Goal: Navigation & Orientation: Go to known website

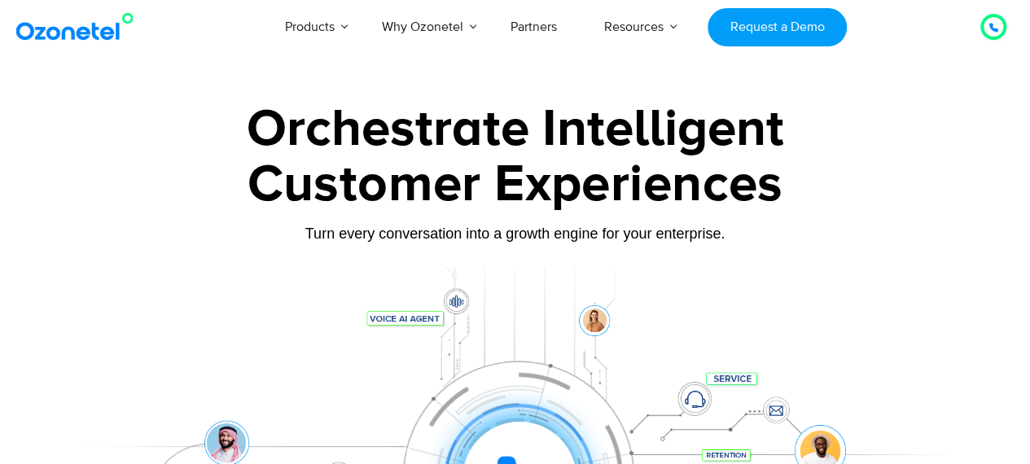
click at [85, 30] on img at bounding box center [78, 26] width 132 height 29
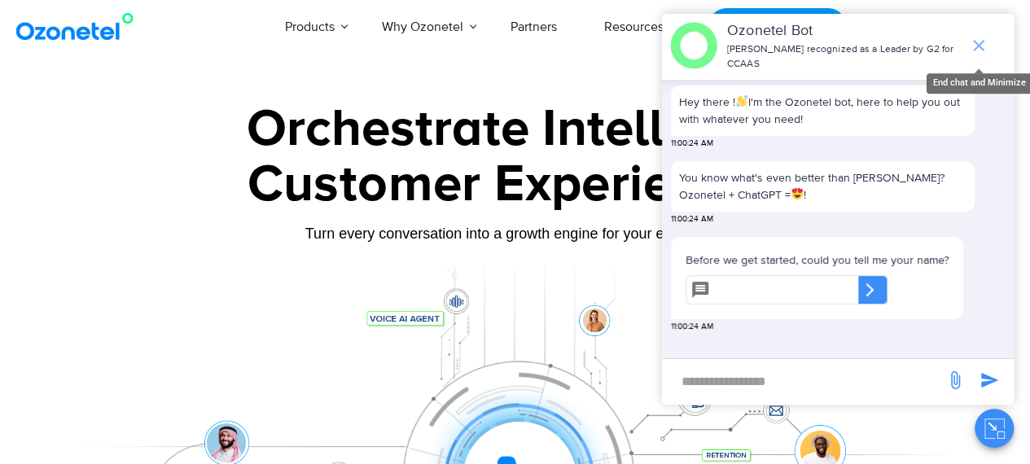
click at [976, 43] on icon "end chat or minimize" at bounding box center [979, 46] width 20 height 20
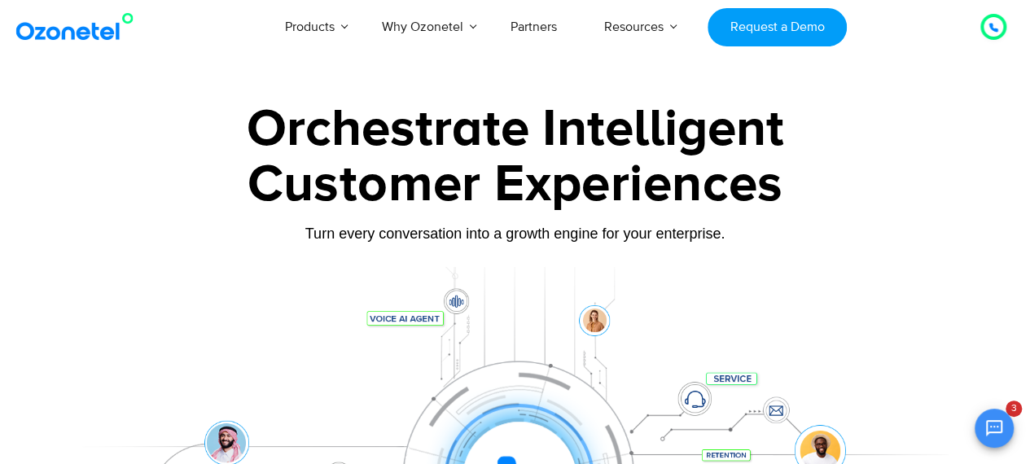
click at [91, 31] on img at bounding box center [78, 26] width 132 height 29
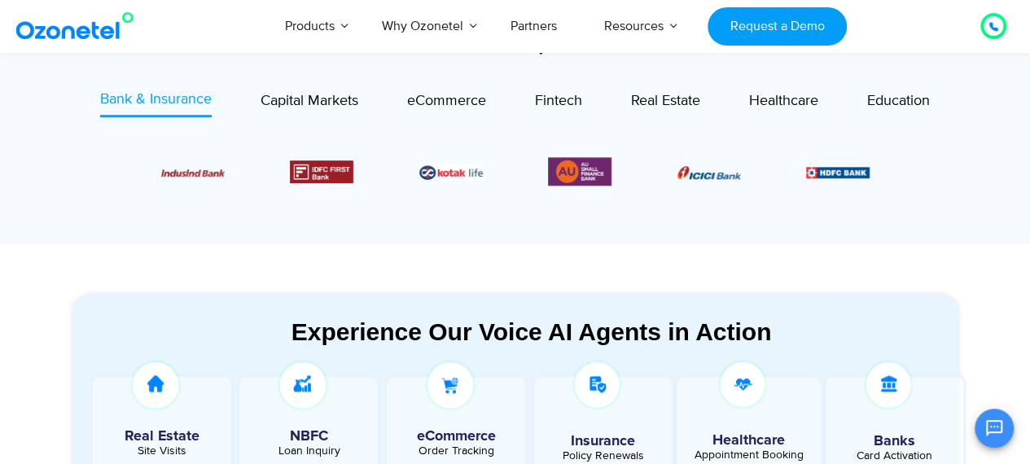
scroll to position [654, 0]
